Goal: Transaction & Acquisition: Purchase product/service

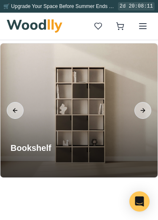
scroll to position [903, 0]
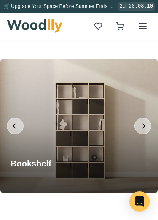
click at [143, 122] on button "Next slide" at bounding box center [142, 126] width 17 height 17
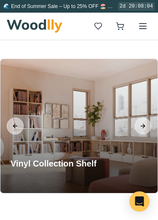
click at [149, 121] on button "Next slide" at bounding box center [142, 126] width 17 height 17
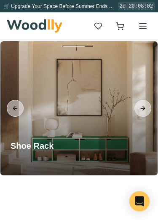
scroll to position [921, 0]
click at [142, 25] on icon at bounding box center [143, 26] width 10 height 10
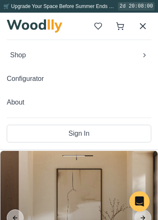
click at [146, 52] on icon at bounding box center [144, 55] width 7 height 7
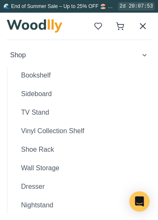
click at [41, 91] on button "Sideboard" at bounding box center [82, 94] width 137 height 17
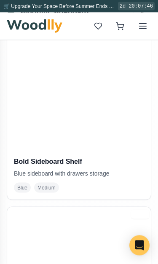
scroll to position [847, 0]
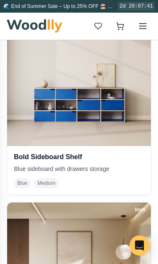
click at [121, 128] on img at bounding box center [79, 75] width 144 height 144
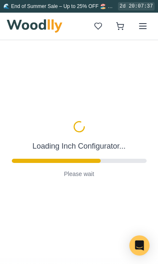
type input "67"
type input "3"
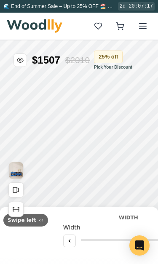
click at [17, 5] on span "🌊 End of Summer Sale – Up to 25% OFF 🏖️ –" at bounding box center [57, 6] width 109 height 6
click at [75, 4] on span "🌊 End of Summer Sale – Up to 25% OFF 🏖️ –" at bounding box center [57, 6] width 109 height 6
